Goal: Task Accomplishment & Management: Manage account settings

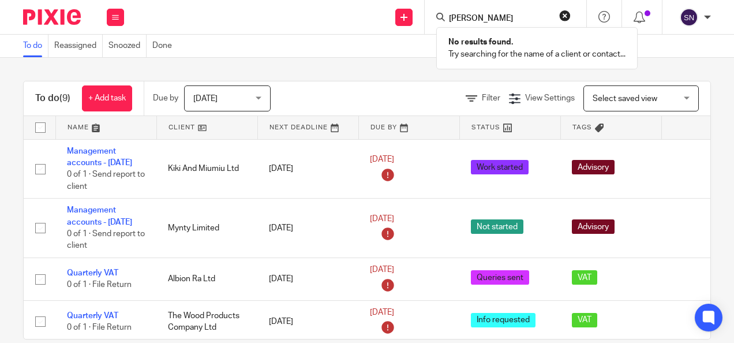
type input "[PERSON_NAME]"
drag, startPoint x: 483, startPoint y: 16, endPoint x: 391, endPoint y: 10, distance: 92.0
click at [391, 10] on div "Send new email Create task Add client Request signature [PERSON_NAME] No result…" at bounding box center [435, 17] width 599 height 34
paste input "[PERSON_NAME]"
click at [499, 15] on input "[PERSON_NAME]" at bounding box center [500, 19] width 104 height 10
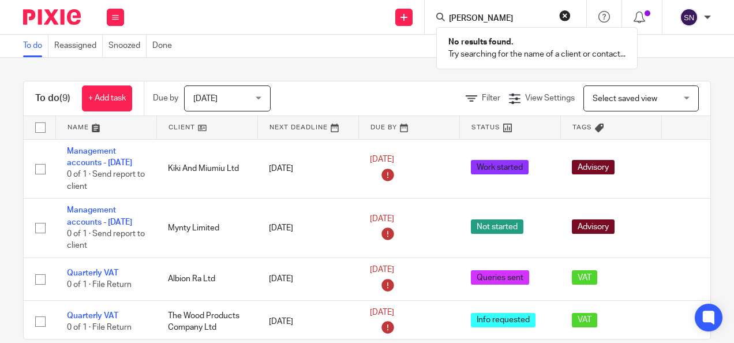
click at [499, 15] on input "[PERSON_NAME]" at bounding box center [500, 19] width 104 height 10
type input "c"
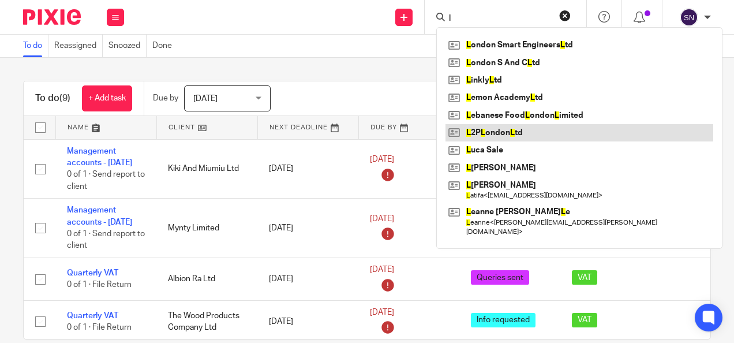
type input "l"
click at [536, 124] on link at bounding box center [580, 132] width 268 height 17
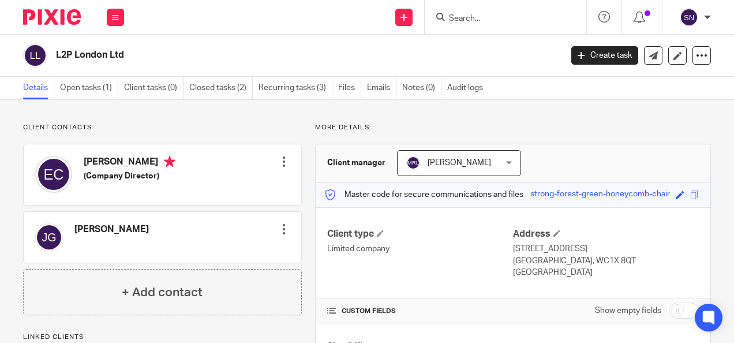
click at [278, 166] on div at bounding box center [284, 162] width 12 height 12
click at [199, 158] on div "Elaine Corbett (Company Director) Edit contact Create client from contact Expor…" at bounding box center [163, 174] width 278 height 61
click at [96, 165] on h4 "[PERSON_NAME]" at bounding box center [130, 163] width 92 height 14
click at [55, 181] on img at bounding box center [53, 174] width 37 height 37
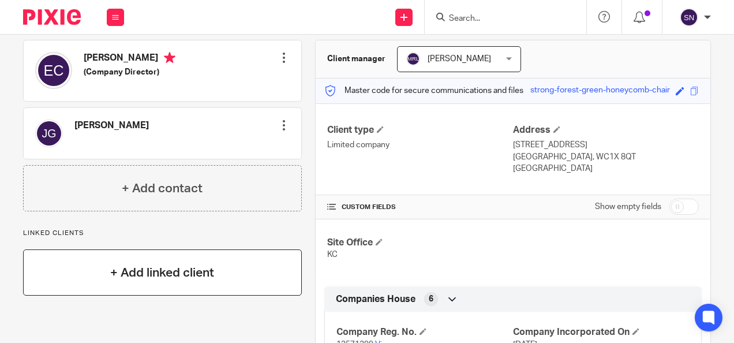
scroll to position [67, 0]
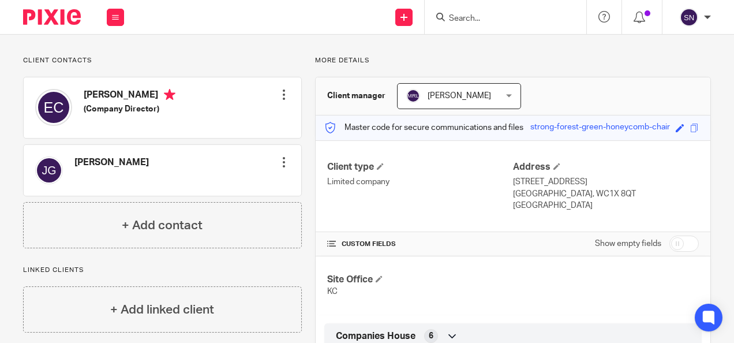
click at [281, 98] on div at bounding box center [284, 95] width 12 height 12
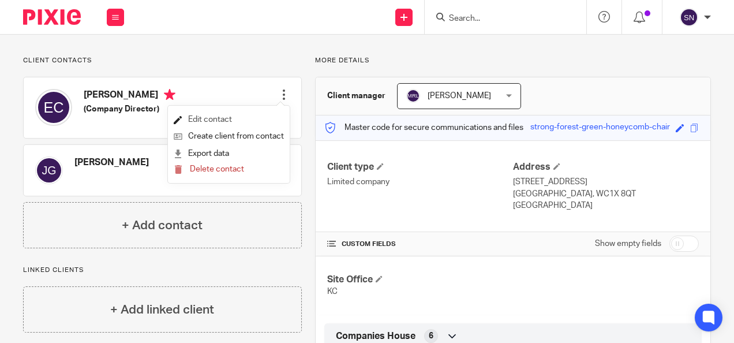
click at [251, 117] on link "Edit contact" at bounding box center [229, 119] width 110 height 17
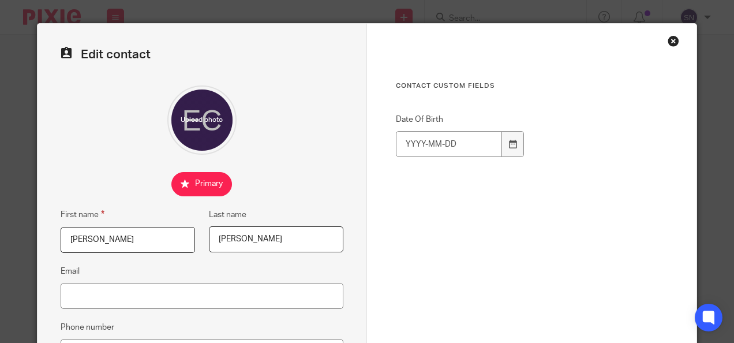
click at [668, 45] on div "Close this dialog window" at bounding box center [674, 41] width 12 height 12
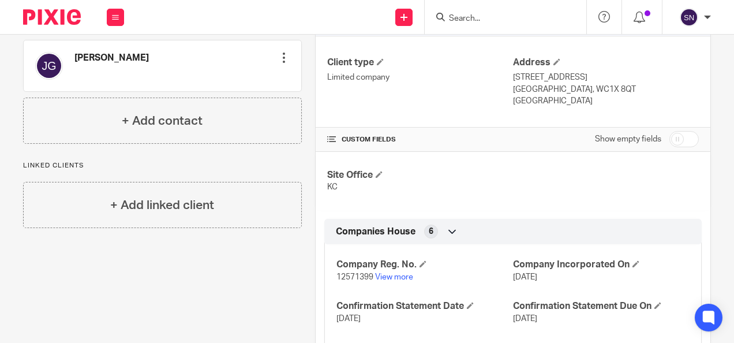
scroll to position [173, 0]
